Goal: Information Seeking & Learning: Learn about a topic

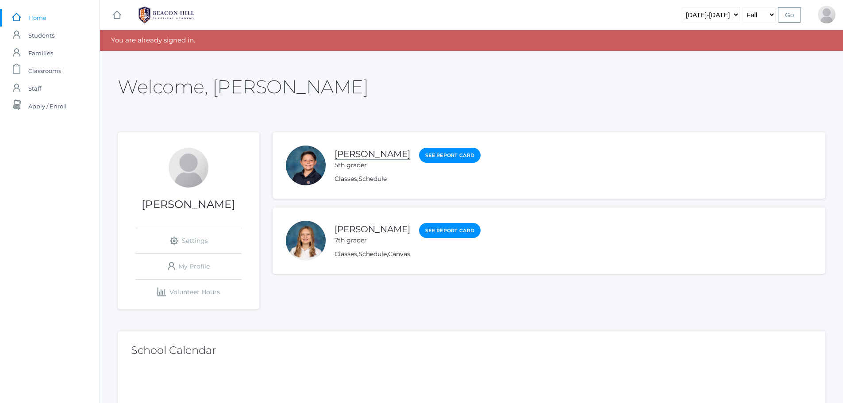
click at [349, 151] on link "[PERSON_NAME]" at bounding box center [372, 154] width 76 height 11
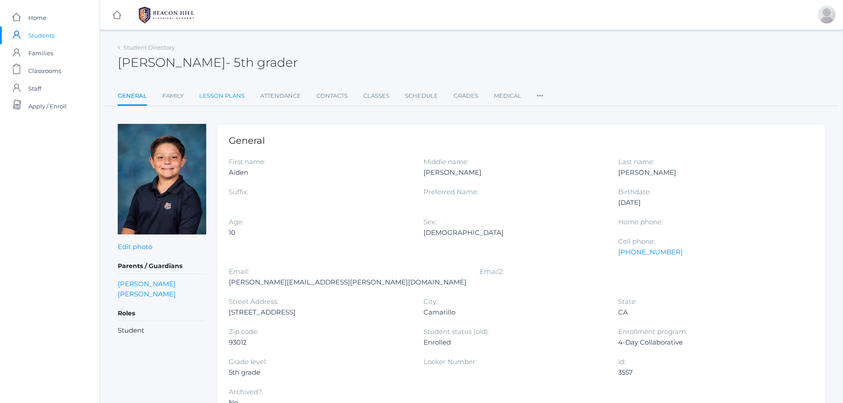
click at [215, 93] on link "Lesson Plans" at bounding box center [222, 96] width 46 height 18
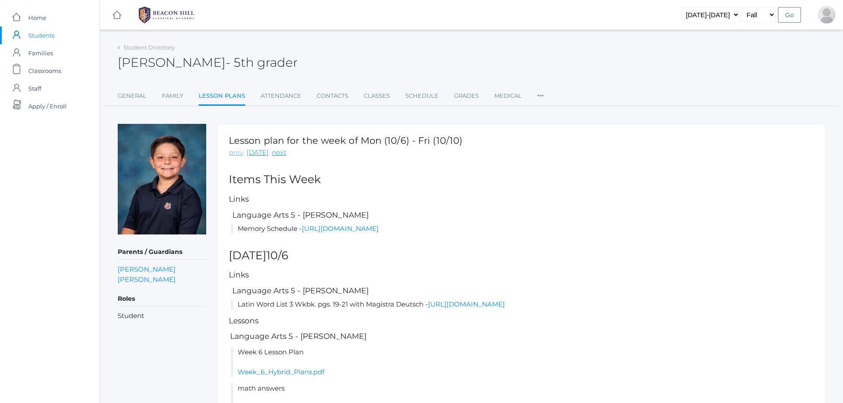
click at [232, 154] on link "prev" at bounding box center [236, 153] width 15 height 10
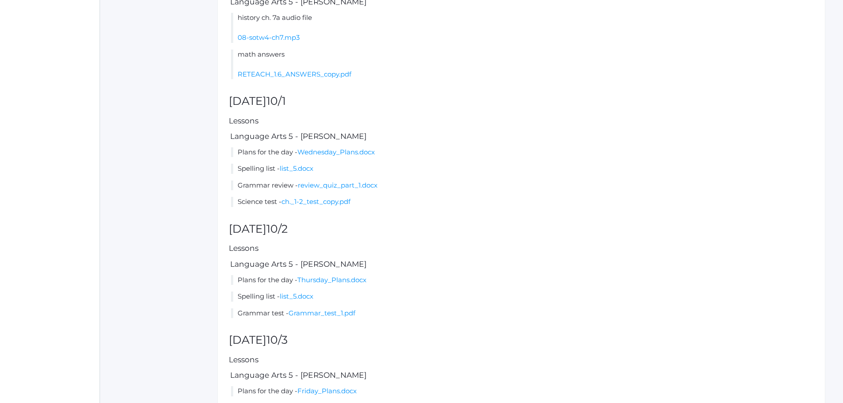
scroll to position [654, 0]
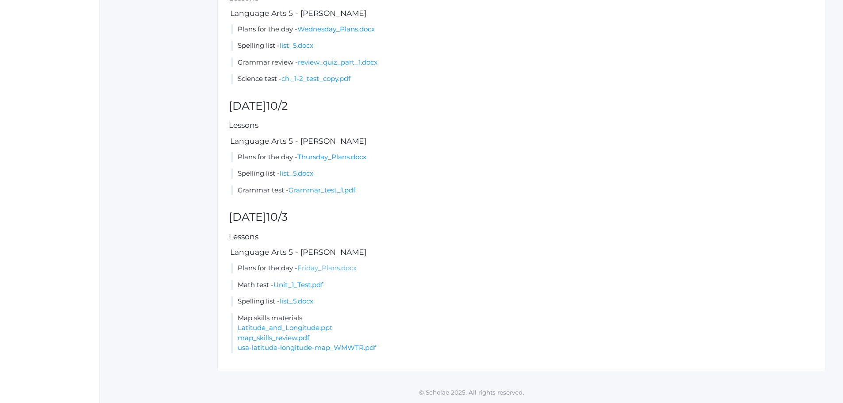
click at [336, 268] on link "Friday_Plans.docx" at bounding box center [326, 268] width 59 height 8
click at [305, 284] on link "Unit_1_Test.pdf" at bounding box center [298, 284] width 50 height 8
click at [296, 300] on link "list_5.docx" at bounding box center [297, 301] width 34 height 8
click at [286, 327] on link "Latitude_and_Longitude.ppt" at bounding box center [285, 327] width 95 height 8
click at [267, 339] on link "map_skills_review.pdf" at bounding box center [274, 337] width 72 height 8
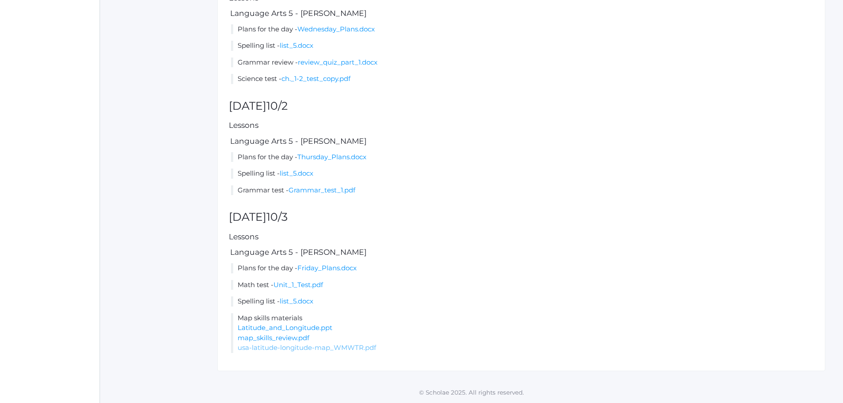
click at [273, 349] on link "usa-latitude-longitude-map_WMWTR.pdf" at bounding box center [307, 347] width 138 height 8
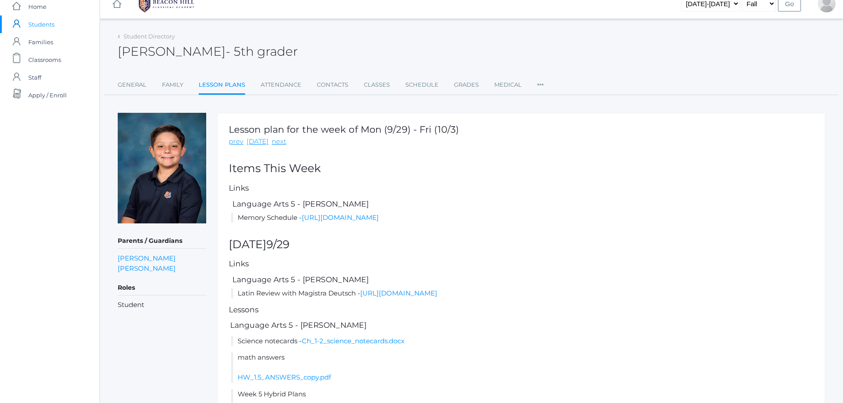
scroll to position [0, 0]
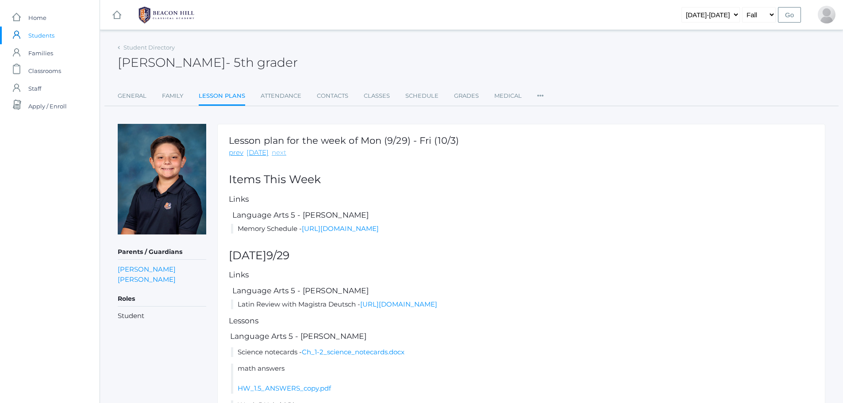
click at [276, 153] on link "next" at bounding box center [279, 153] width 15 height 10
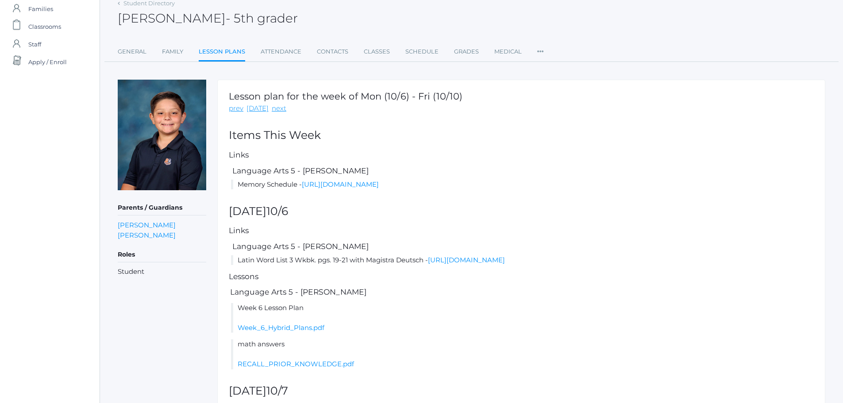
scroll to position [88, 0]
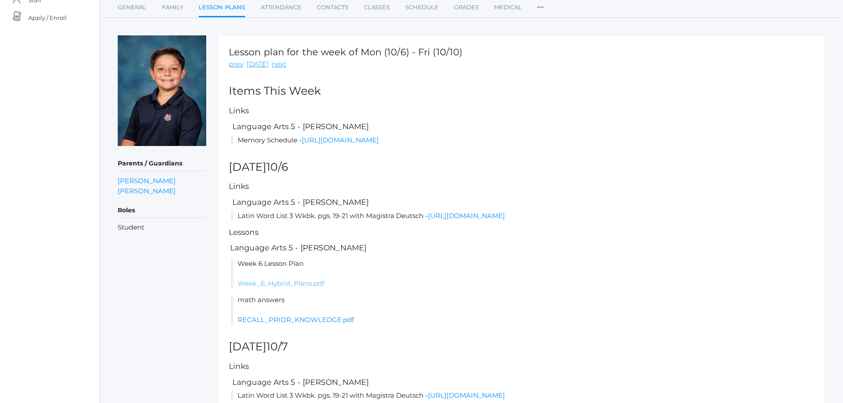
click at [298, 285] on link "Week_6_Hybrid_Plans.pdf" at bounding box center [281, 283] width 87 height 8
click at [278, 322] on link "RECALL_PRIOR_KNOWLEDGE.pdf" at bounding box center [296, 319] width 116 height 8
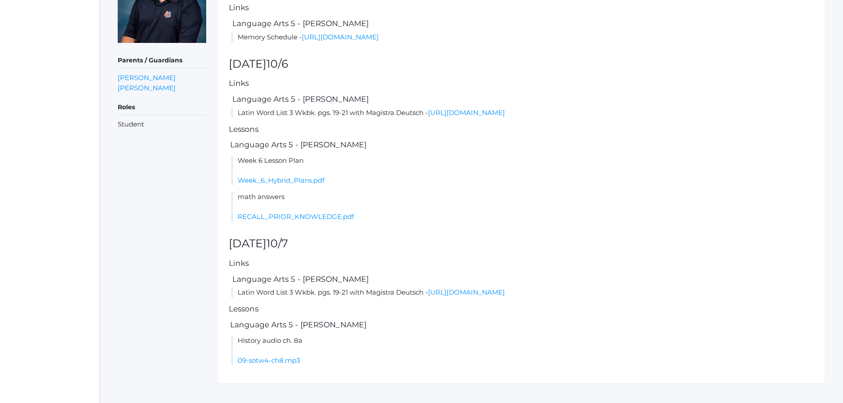
scroll to position [204, 0]
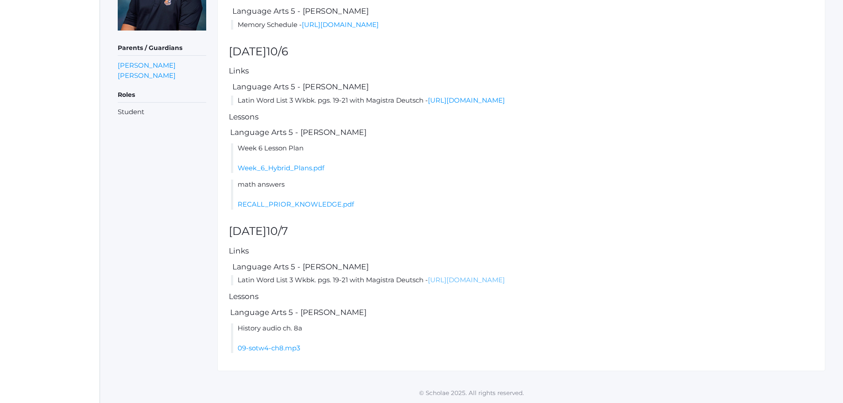
click at [505, 280] on link "[URL][DOMAIN_NAME]" at bounding box center [466, 280] width 77 height 8
